Goal: Information Seeking & Learning: Find specific fact

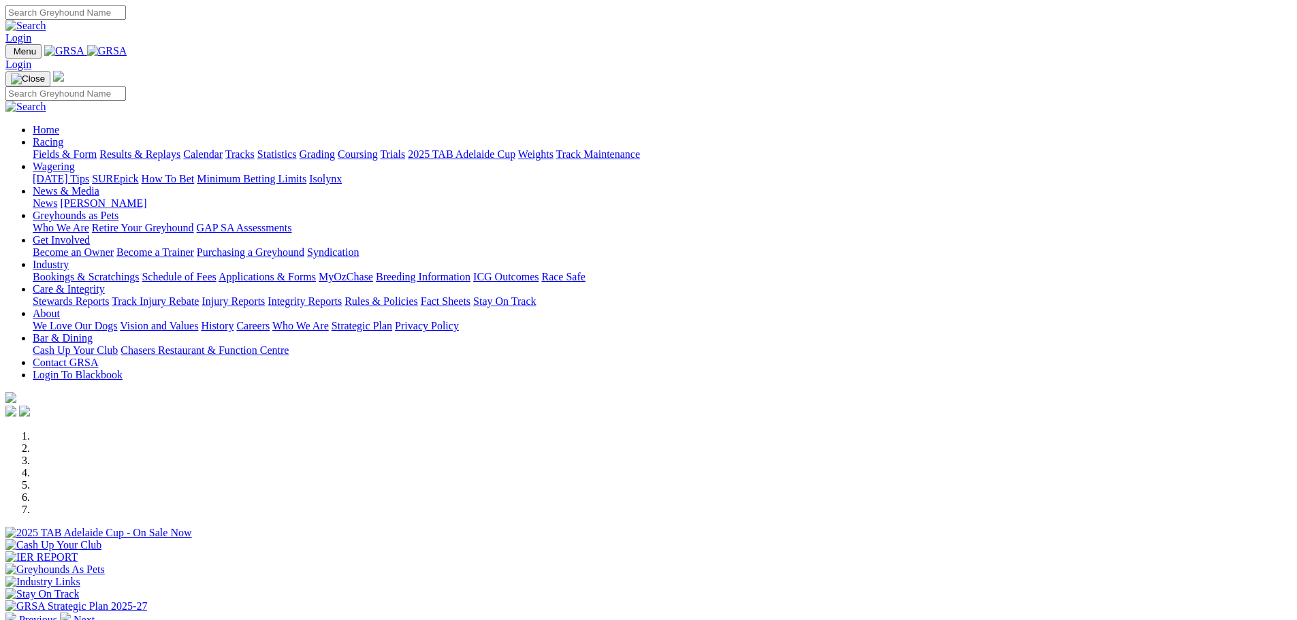
click at [180, 148] on link "Results & Replays" at bounding box center [139, 154] width 81 height 12
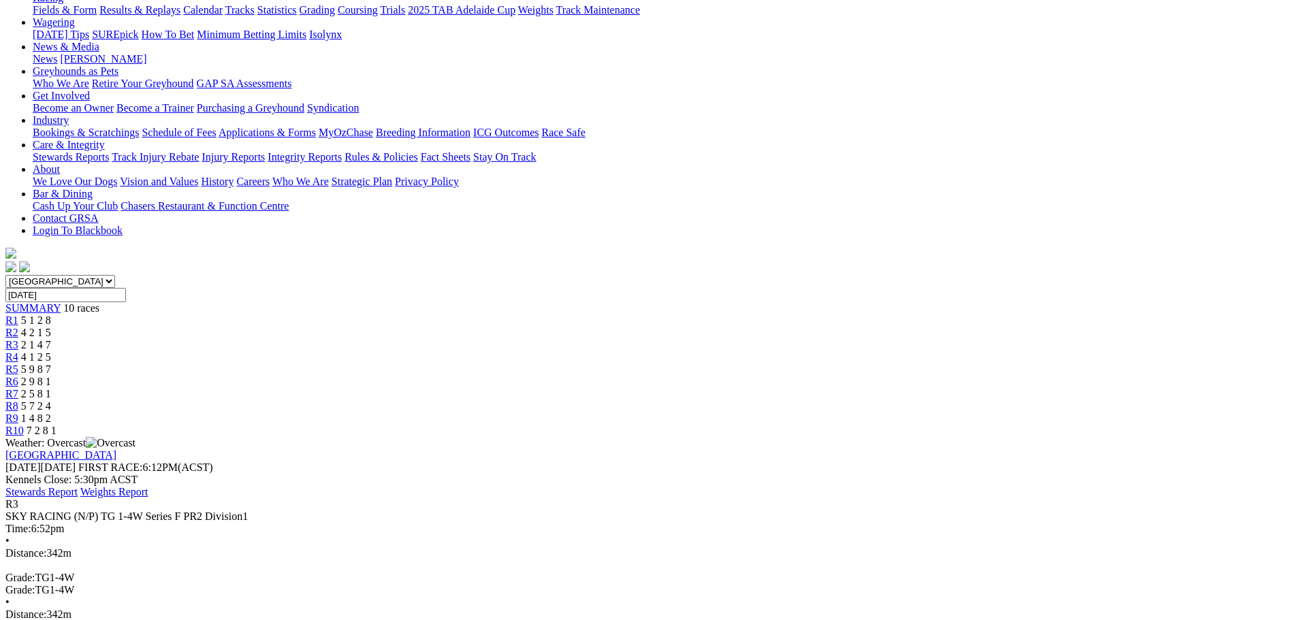
scroll to position [170, 0]
click at [18, 387] on span "R7" at bounding box center [11, 393] width 13 height 12
